Goal: Task Accomplishment & Management: Use online tool/utility

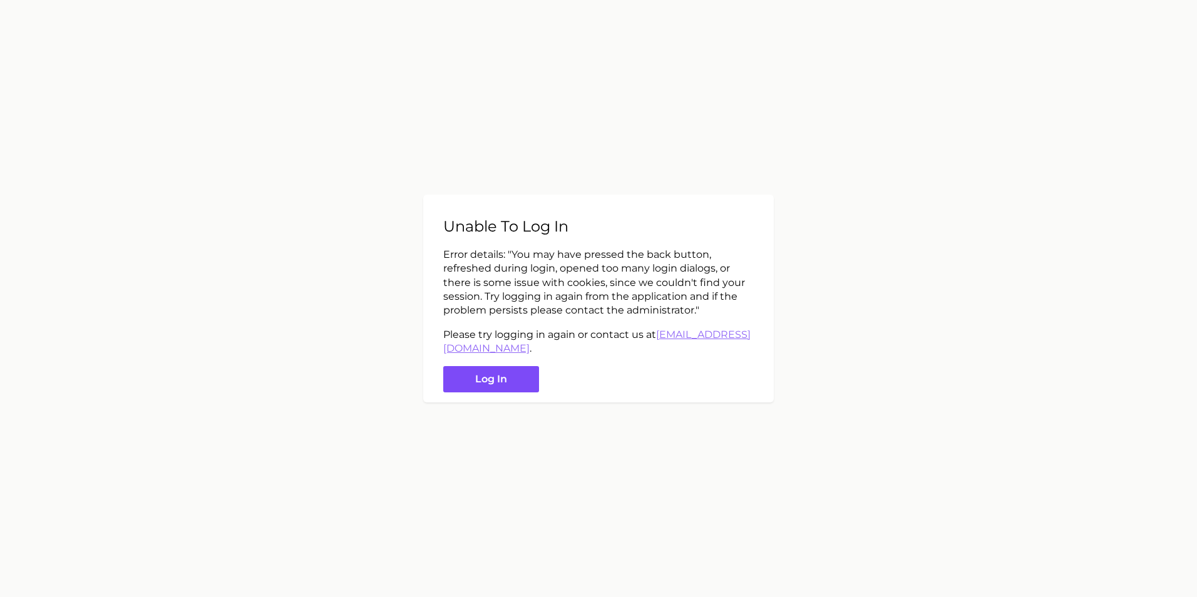
click at [492, 382] on button "Log in" at bounding box center [491, 379] width 96 height 27
click at [469, 375] on button "Log in" at bounding box center [491, 379] width 96 height 27
click at [493, 384] on button "Log in" at bounding box center [491, 379] width 96 height 27
click at [485, 383] on button "Log in" at bounding box center [491, 379] width 96 height 27
